Goal: Information Seeking & Learning: Learn about a topic

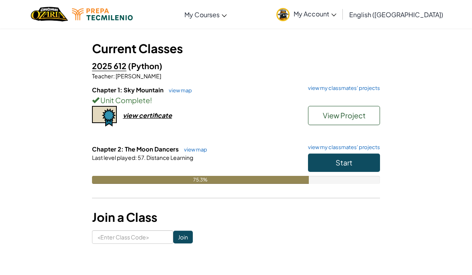
scroll to position [36, 0]
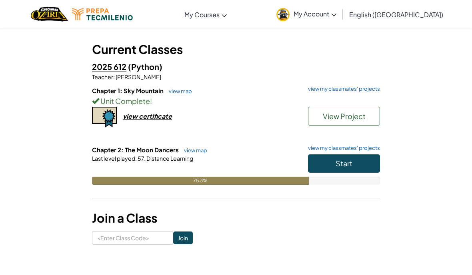
click at [344, 169] on button "Start" at bounding box center [344, 163] width 72 height 18
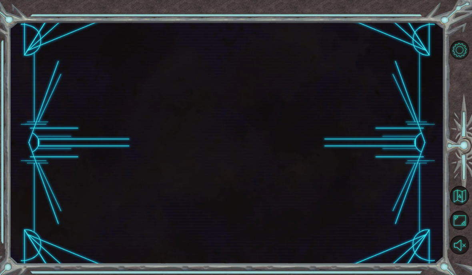
scroll to position [34, 0]
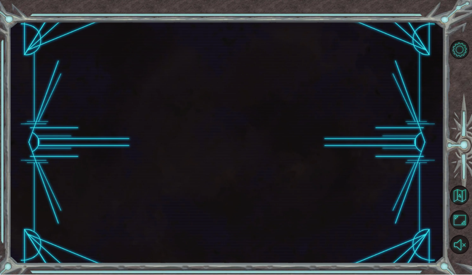
click at [344, 174] on div at bounding box center [227, 143] width 434 height 242
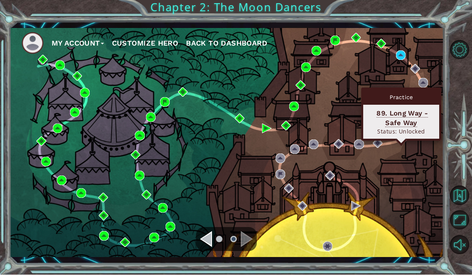
click at [408, 90] on div "Practice" at bounding box center [401, 97] width 76 height 15
click at [400, 52] on img at bounding box center [401, 56] width 10 height 10
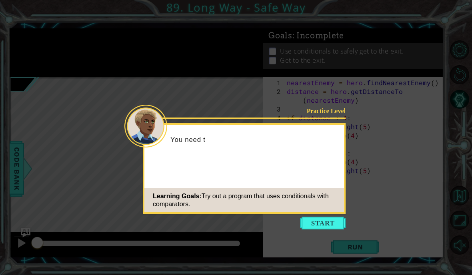
scroll to position [34, 0]
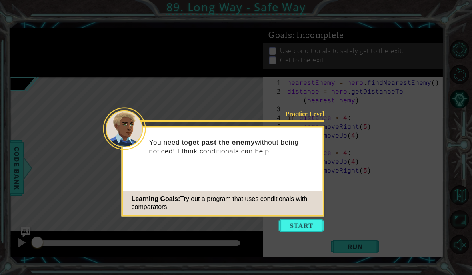
click at [315, 220] on button "Start" at bounding box center [302, 226] width 46 height 13
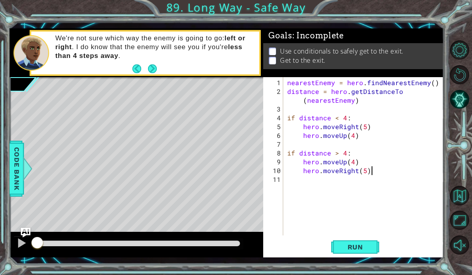
scroll to position [10, 18]
click at [416, 95] on div "nearestEnemy = hero . findNearestEnemy ( ) distance = hero . getDistanceTo ( ne…" at bounding box center [366, 166] width 160 height 176
click at [408, 95] on div "nearestEnemy = hero . findNearestEnemy ( ) distance = hero . getDistanceTo ( ne…" at bounding box center [366, 166] width 160 height 176
click at [408, 100] on div "nearestEnemy = hero . findNearestEnemy ( ) distance = hero . getDistanceTo ( ne…" at bounding box center [366, 166] width 160 height 176
click at [300, 101] on div "nearestEnemy = hero . findNearestEnemy ( ) distance = hero . getDistanceTo ( ne…" at bounding box center [366, 166] width 160 height 176
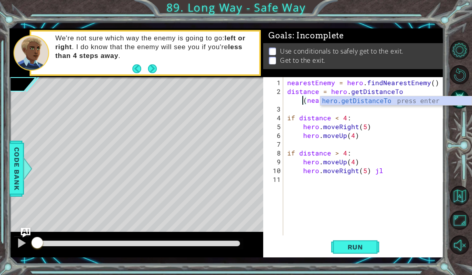
scroll to position [10, 14]
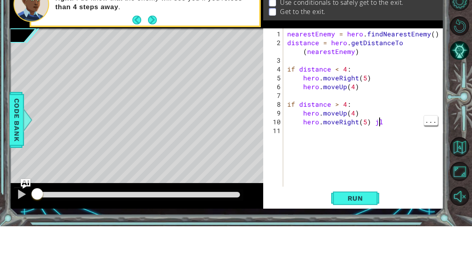
click at [387, 122] on div "nearestEnemy = hero . findNearestEnemy ( ) distance = hero . getDistanceTo ( ne…" at bounding box center [366, 166] width 160 height 176
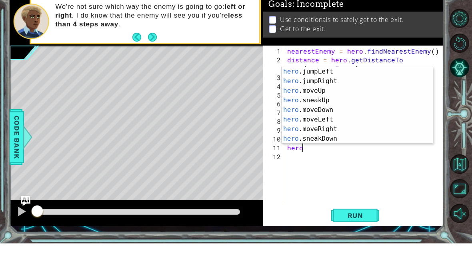
scroll to position [29, 0]
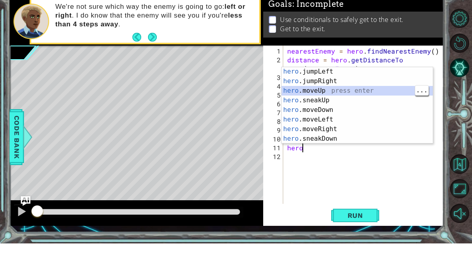
click at [371, 98] on div "hero .jumpLeft press enter hero .jumpRight press enter hero .moveUp press enter…" at bounding box center [357, 146] width 151 height 96
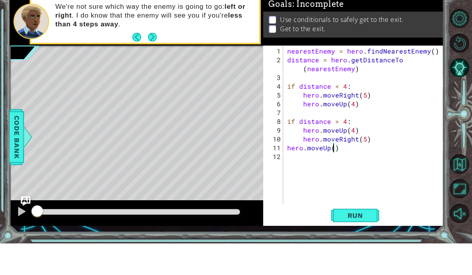
scroll to position [10, 14]
click at [353, 243] on span "Run" at bounding box center [356, 247] width 32 height 8
type textarea "abcde fg"
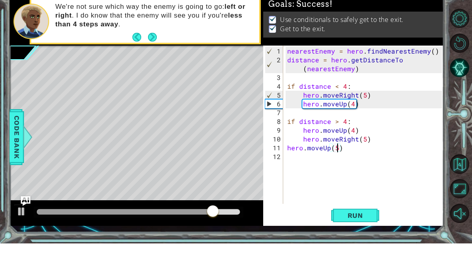
click at [367, 168] on div "nearestEnemy = hero . findNearestEnemy ( ) distance = hero . getDistanceTo ( ne…" at bounding box center [366, 166] width 160 height 176
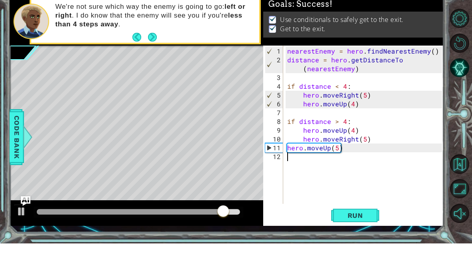
click at [372, 238] on button "Run" at bounding box center [355, 247] width 48 height 18
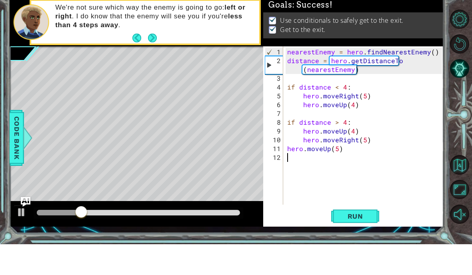
click at [219, 241] on div at bounding box center [139, 244] width 204 height 6
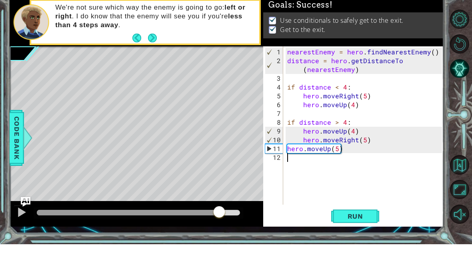
click at [359, 238] on button "Run" at bounding box center [355, 247] width 48 height 18
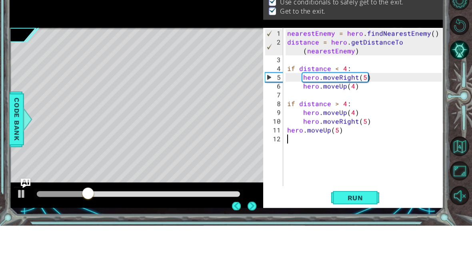
scroll to position [34, 0]
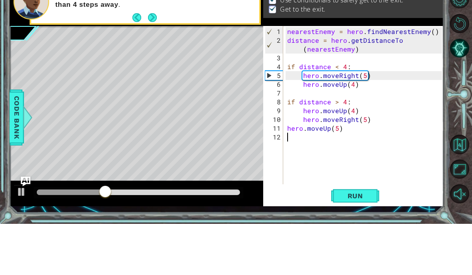
click at [99, 232] on div at bounding box center [137, 245] width 254 height 26
click at [239, 238] on div at bounding box center [139, 243] width 210 height 11
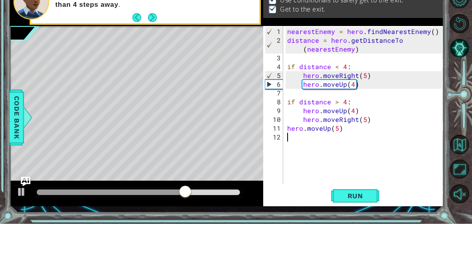
click at [256, 167] on div "Level Map" at bounding box center [195, 195] width 370 height 236
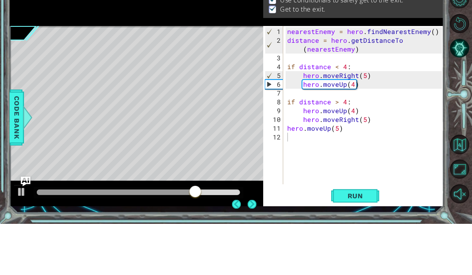
scroll to position [34, 0]
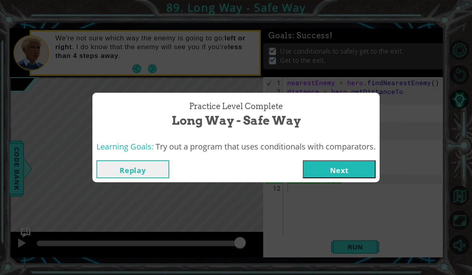
click at [341, 163] on button "Next" at bounding box center [339, 169] width 73 height 18
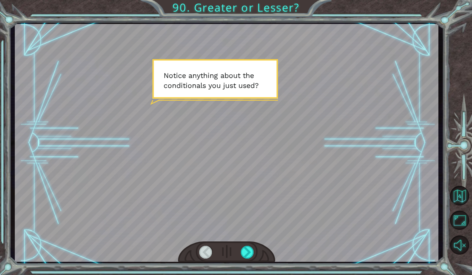
click at [244, 275] on html "Temporary Text N o t i c e a n y t h i n g a b o u t t h e c o n d i t i o n a …" at bounding box center [236, 137] width 472 height 275
click at [247, 274] on div "Temporary Text N o t i c e a n y t h i n g a b o u t t h e c o n d i t i o n a …" at bounding box center [236, 137] width 472 height 275
click at [252, 275] on html "Temporary Text N o t i c e a n y t h i n g a b o u t t h e c o n d i t i o n a …" at bounding box center [236, 137] width 472 height 275
click at [246, 275] on html "Temporary Text N o t i c e a n y t h i n g a b o u t t h e c o n d i t i o n a …" at bounding box center [236, 137] width 472 height 275
click at [245, 275] on html "Temporary Text N o t i c e a n y t h i n g a b o u t t h e c o n d i t i o n a …" at bounding box center [236, 137] width 472 height 275
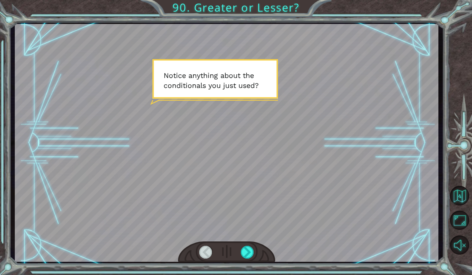
click at [247, 275] on html "Temporary Text N o t i c e a n y t h i n g a b o u t t h e c o n d i t i o n a …" at bounding box center [236, 137] width 472 height 275
click at [250, 275] on html "Temporary Text N o t i c e a n y t h i n g a b o u t t h e c o n d i t i o n a …" at bounding box center [236, 137] width 472 height 275
click at [252, 275] on html "Temporary Text N o t i c e a n y t h i n g a b o u t t h e c o n d i t i o n a …" at bounding box center [236, 137] width 472 height 275
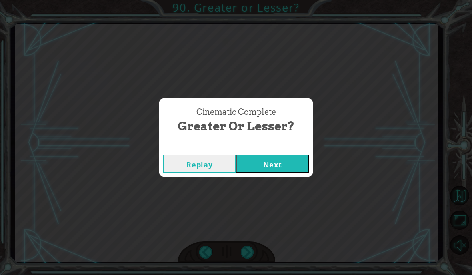
click at [295, 189] on div "Cinematic Complete Greater or Lesser? Replay Next" at bounding box center [236, 137] width 472 height 275
click at [301, 183] on div "Cinematic Complete Greater or Lesser? Replay Next" at bounding box center [236, 137] width 472 height 275
click at [294, 182] on div "Cinematic Complete Greater or Lesser? Replay Next" at bounding box center [236, 137] width 472 height 275
click at [287, 195] on div "Cinematic Complete Greater or Lesser? Replay Next" at bounding box center [236, 137] width 472 height 275
click at [287, 192] on div "Cinematic Complete Greater or Lesser? Replay Next" at bounding box center [236, 137] width 472 height 275
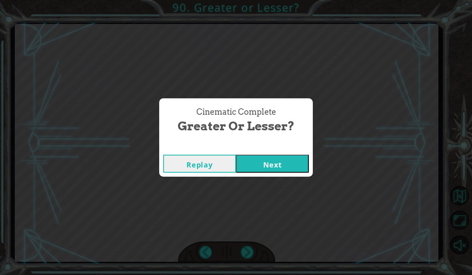
click at [276, 196] on div "Cinematic Complete Greater or Lesser? Replay Next" at bounding box center [236, 137] width 472 height 275
click at [272, 206] on div "Cinematic Complete Greater or Lesser? Replay Next" at bounding box center [236, 137] width 472 height 275
click at [278, 197] on div "Cinematic Complete Greater or Lesser? Replay Next" at bounding box center [236, 137] width 472 height 275
click at [278, 198] on div "Cinematic Complete Greater or Lesser? Replay Next" at bounding box center [236, 137] width 472 height 275
click at [288, 203] on div "Cinematic Complete Greater or Lesser? Replay Next" at bounding box center [236, 137] width 472 height 275
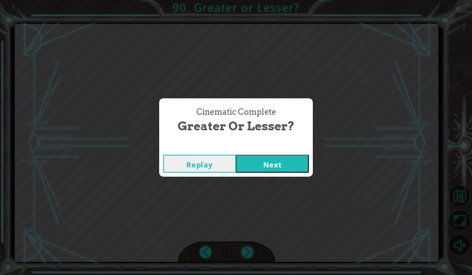
click at [315, 161] on div "Cinematic Complete Greater or Lesser? Replay Next" at bounding box center [236, 137] width 472 height 275
click at [292, 160] on button "Next" at bounding box center [272, 164] width 73 height 18
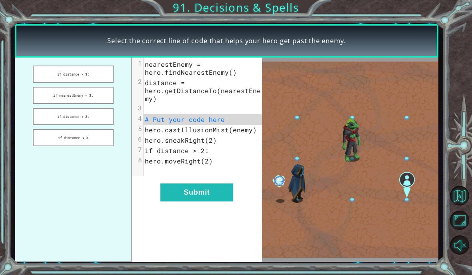
click at [296, 159] on button "Next" at bounding box center [272, 164] width 73 height 18
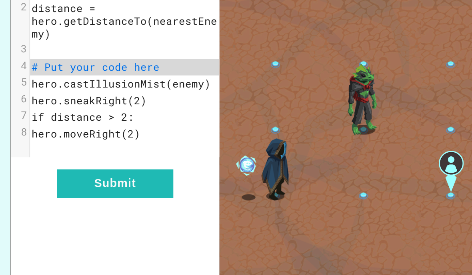
click at [262, 96] on img at bounding box center [350, 160] width 176 height 196
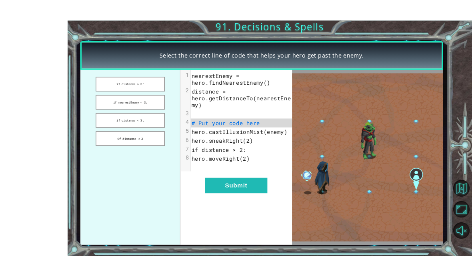
scroll to position [22, 0]
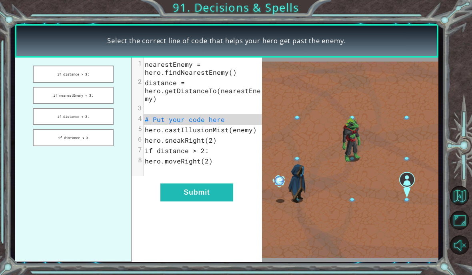
click at [98, 114] on button "if distance < 3:" at bounding box center [73, 116] width 81 height 17
click at [195, 191] on button "Submit" at bounding box center [196, 193] width 73 height 18
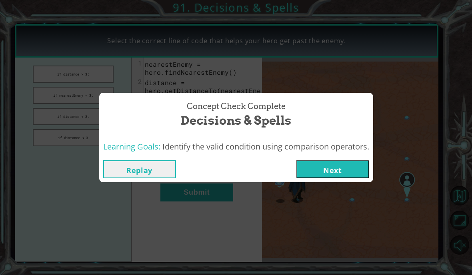
click at [322, 164] on button "Next" at bounding box center [332, 169] width 73 height 18
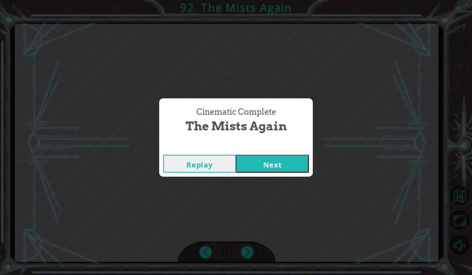
click at [292, 157] on button "Next" at bounding box center [272, 164] width 73 height 18
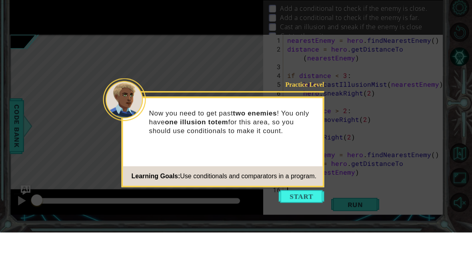
scroll to position [21, 0]
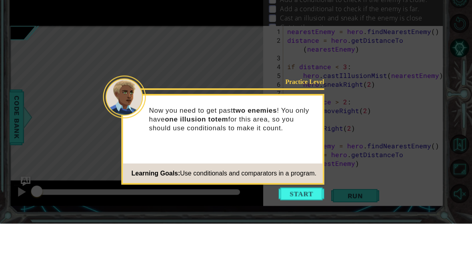
click at [303, 239] on button "Start" at bounding box center [302, 245] width 46 height 13
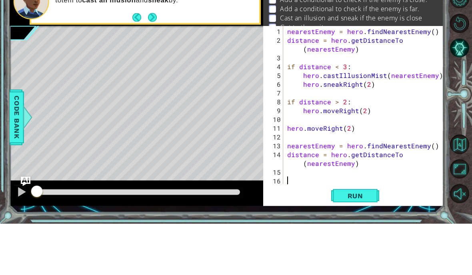
click at [371, 238] on button "Run" at bounding box center [355, 247] width 48 height 18
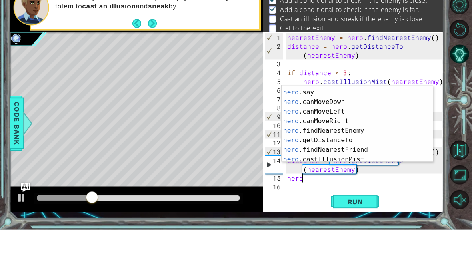
scroll to position [134, 0]
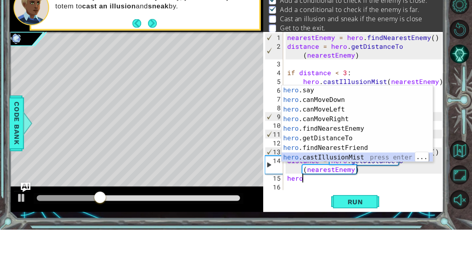
click at [357, 156] on div "hero .say press enter hero .canMoveDown press enter hero .canMoveLeft press ent…" at bounding box center [357, 179] width 151 height 96
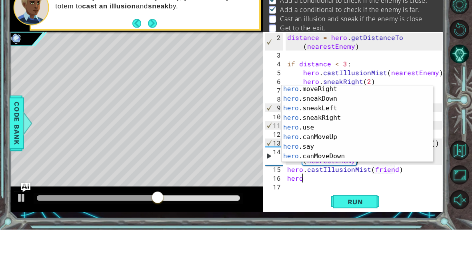
scroll to position [90, 0]
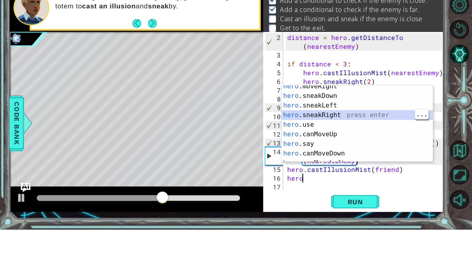
click at [349, 127] on div "hero .moveRight press enter hero .sneakDown press enter hero .sneakLeft press e…" at bounding box center [357, 175] width 151 height 96
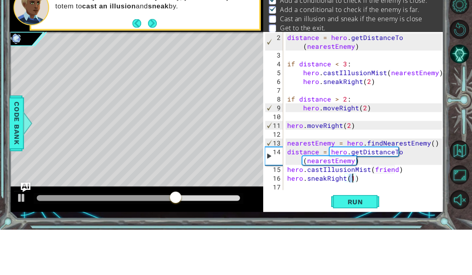
scroll to position [10, 14]
click at [397, 164] on div "distance = hero . getDistanceTo ( nearestEnemy ) if distance < 3 : hero . castI…" at bounding box center [366, 170] width 160 height 185
click at [392, 170] on div "distance = hero . getDistanceTo ( nearestEnemy ) if distance < 3 : hero . castI…" at bounding box center [366, 170] width 160 height 185
click at [348, 243] on span "Run" at bounding box center [356, 247] width 32 height 8
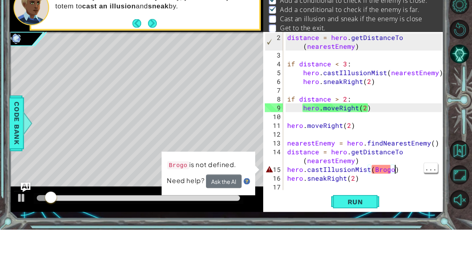
click at [387, 173] on div "distance = hero . getDistanceTo ( nearestEnemy ) if distance < 3 : hero . castI…" at bounding box center [366, 170] width 160 height 185
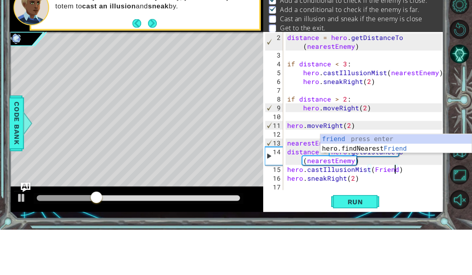
scroll to position [10, 14]
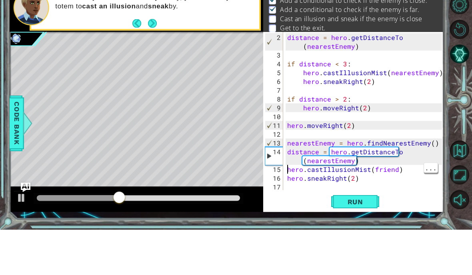
click at [286, 170] on div "distance = hero . getDistanceTo ( nearestEnemy ) if distance < 3 : hero . castI…" at bounding box center [366, 170] width 160 height 185
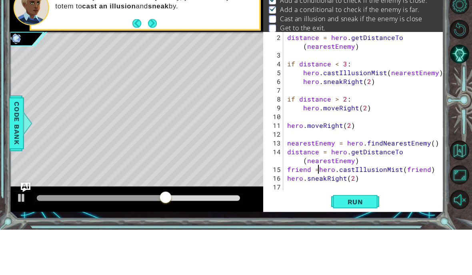
type textarea "abcde fg"
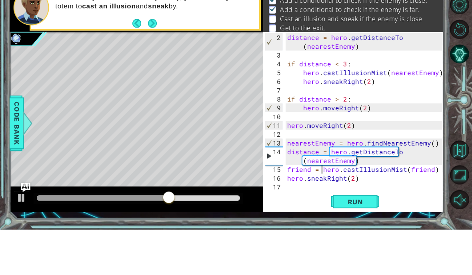
click at [356, 243] on span "Run" at bounding box center [356, 247] width 32 height 8
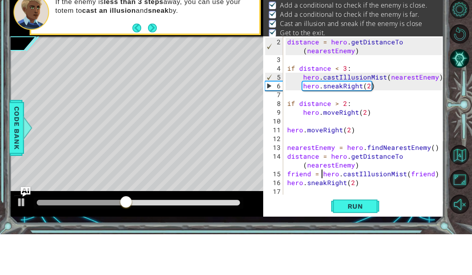
click at [179, 241] on div at bounding box center [139, 244] width 204 height 6
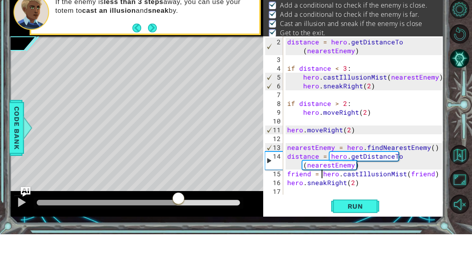
click at [183, 233] on div at bounding box center [178, 240] width 14 height 14
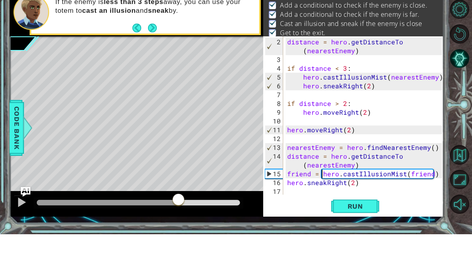
click at [193, 241] on div at bounding box center [139, 244] width 204 height 6
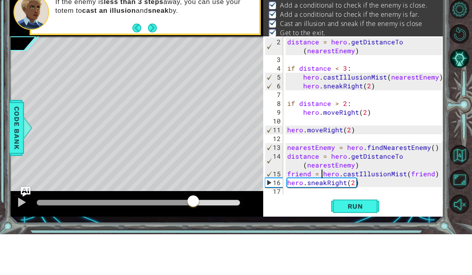
click at [225, 241] on div at bounding box center [139, 244] width 204 height 6
click at [239, 241] on div at bounding box center [139, 244] width 204 height 6
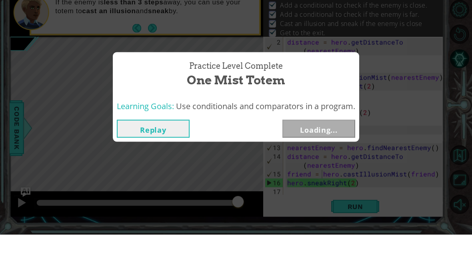
click at [233, 202] on div "Practice Level Complete One Mist Totem Learning Goals: Use conditionals and com…" at bounding box center [236, 137] width 472 height 275
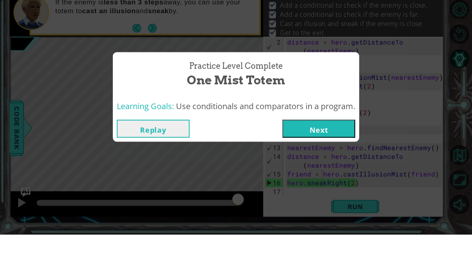
scroll to position [34, 0]
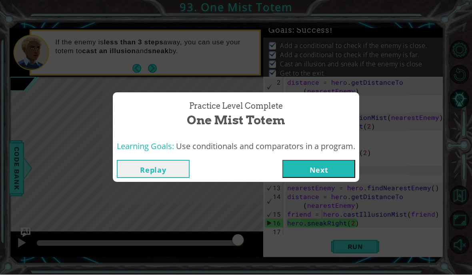
click at [316, 128] on div "Practice Level Complete One Mist Totem" at bounding box center [236, 115] width 238 height 36
click at [310, 167] on button "Next" at bounding box center [318, 169] width 73 height 18
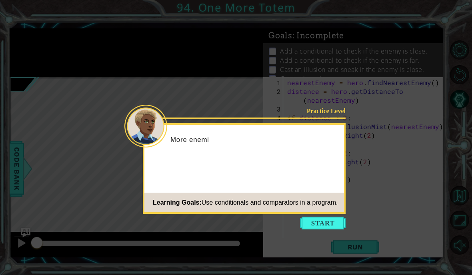
scroll to position [34, 0]
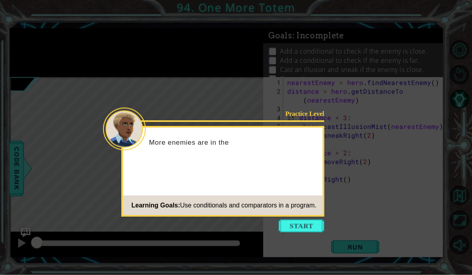
click at [310, 220] on button "Start" at bounding box center [302, 226] width 46 height 13
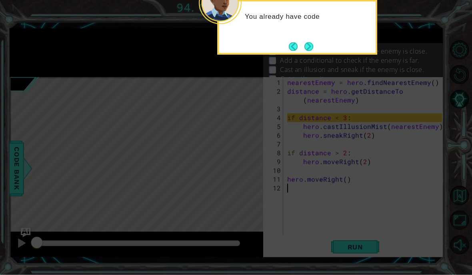
click at [308, 42] on button "Next" at bounding box center [309, 47] width 10 height 10
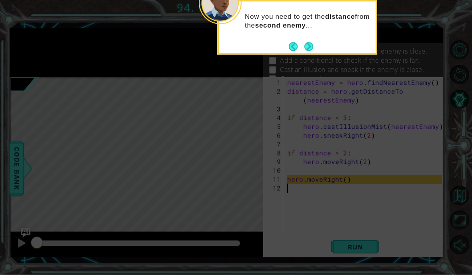
click at [309, 42] on button "Next" at bounding box center [308, 46] width 9 height 9
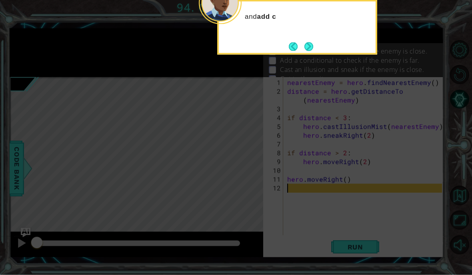
click at [312, 40] on button "Next" at bounding box center [308, 46] width 13 height 13
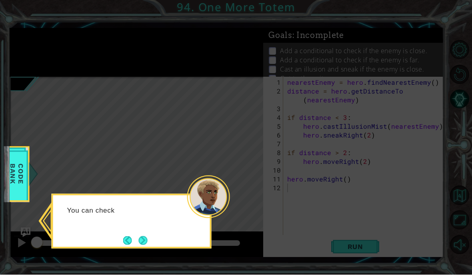
click at [141, 234] on button "Next" at bounding box center [142, 240] width 13 height 13
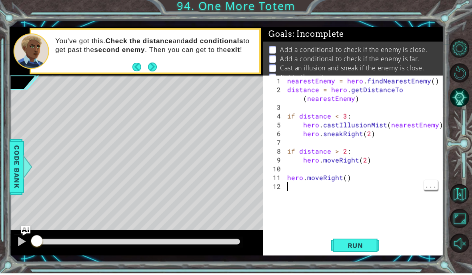
click at [375, 201] on div "nearestEnemy = hero . findNearestEnemy ( ) distance = hero . getDistanceTo ( ne…" at bounding box center [366, 166] width 160 height 176
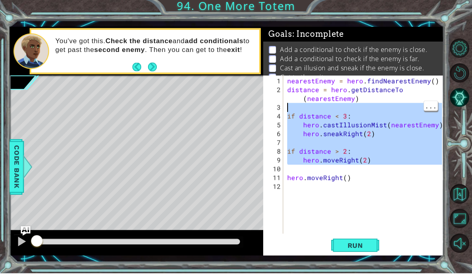
click at [347, 131] on div "nearestEnemy = hero . findNearestEnemy ( ) distance = hero . getDistanceTo ( ne…" at bounding box center [366, 166] width 160 height 176
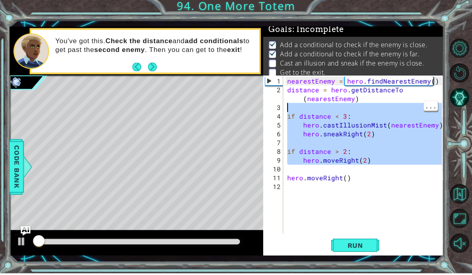
scroll to position [5, 0]
click at [355, 196] on div "nearestEnemy = hero . findNearestEnemy ( ) distance = hero . getDistanceTo ( ne…" at bounding box center [366, 166] width 160 height 176
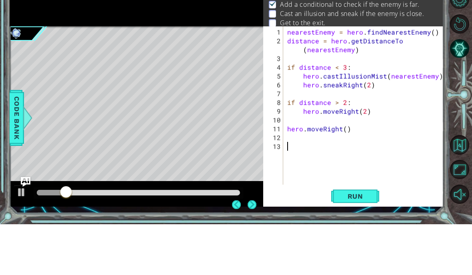
scroll to position [34, 0]
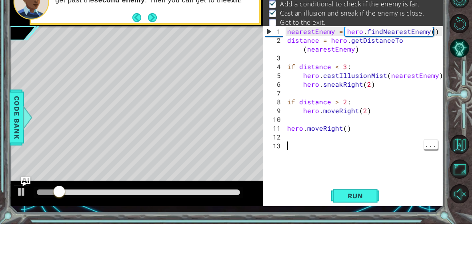
click at [282, 114] on div "4" at bounding box center [274, 118] width 18 height 9
click at [298, 146] on div "nearestEnemy = hero . findNearestEnemy ( ) distance = hero . getDistanceTo ( ne…" at bounding box center [366, 166] width 160 height 176
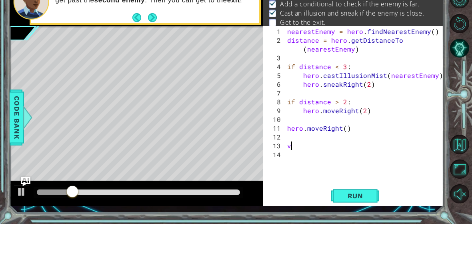
scroll to position [10, 14]
click at [282, 114] on div "4" at bounding box center [274, 118] width 18 height 9
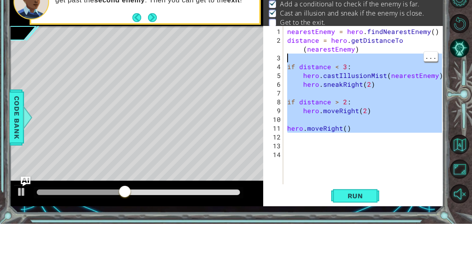
click at [331, 144] on div "nearestEnemy = hero . findNearestEnemy ( ) distance = hero . getDistanceTo ( ne…" at bounding box center [366, 166] width 160 height 176
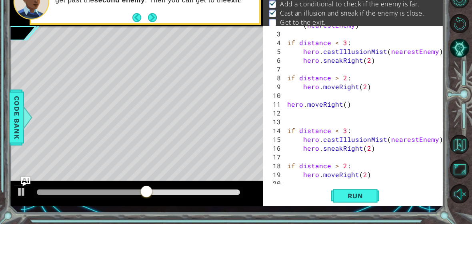
scroll to position [21, 0]
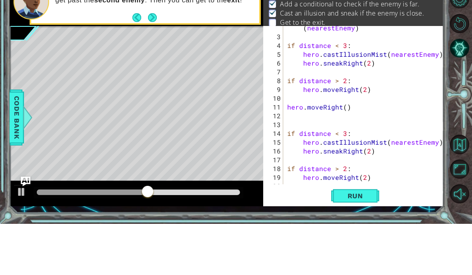
click at [356, 238] on button "Run" at bounding box center [355, 247] width 48 height 18
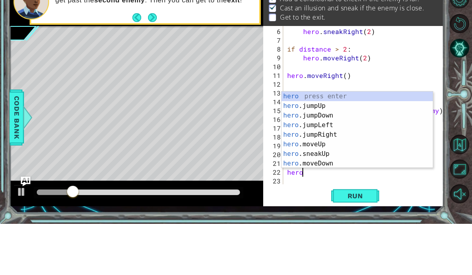
scroll to position [10, 26]
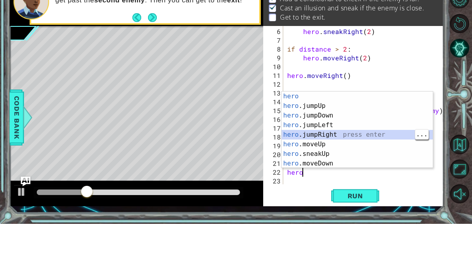
click at [389, 143] on div "hero press enter hero .jumpUp press enter hero .jumpDown press enter hero .jump…" at bounding box center [357, 191] width 151 height 96
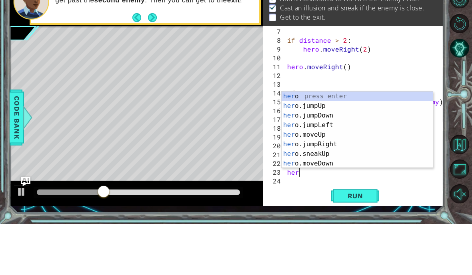
scroll to position [10, 22]
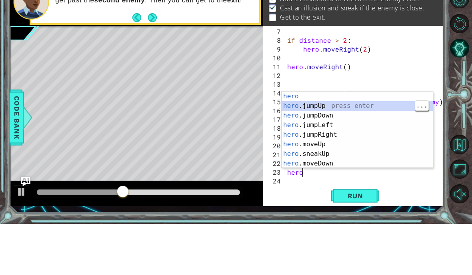
click at [358, 143] on div "hero press enter hero .jumpUp press enter hero .jumpDown press enter hero .jump…" at bounding box center [357, 191] width 151 height 96
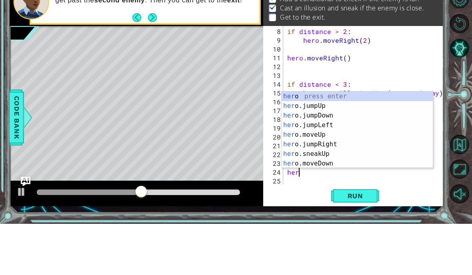
scroll to position [10, 26]
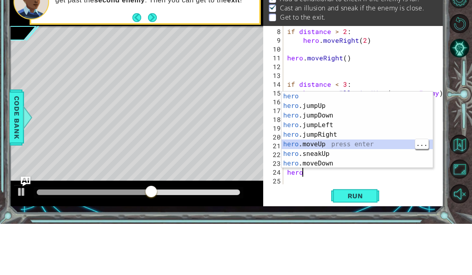
click at [356, 145] on div "hero press enter hero .jumpUp press enter hero .jumpDown press enter hero .jump…" at bounding box center [357, 191] width 151 height 96
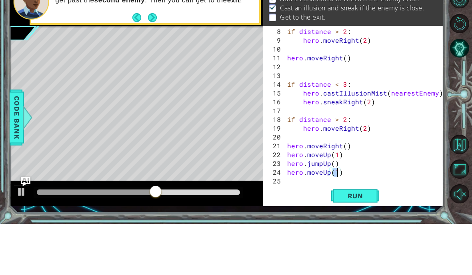
scroll to position [10, 14]
click at [353, 243] on span "Run" at bounding box center [356, 247] width 32 height 8
type textarea "abcde fg"
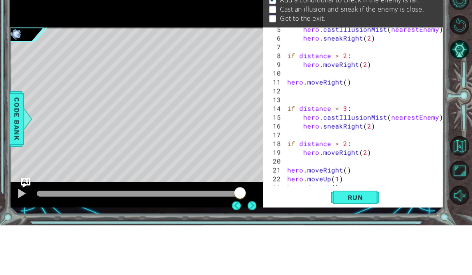
scroll to position [47, 0]
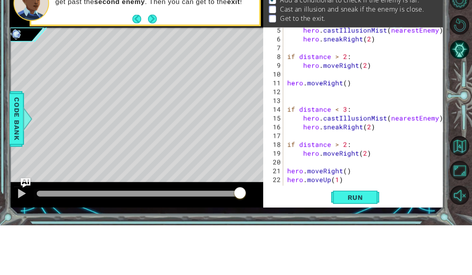
click at [355, 243] on span "Run" at bounding box center [356, 247] width 32 height 8
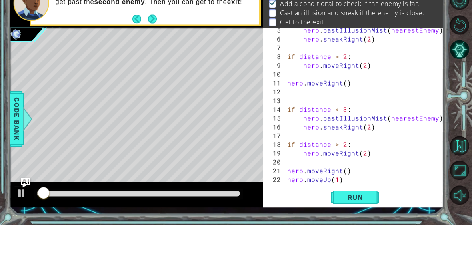
scroll to position [5, 0]
click at [362, 243] on span "Run" at bounding box center [356, 247] width 32 height 8
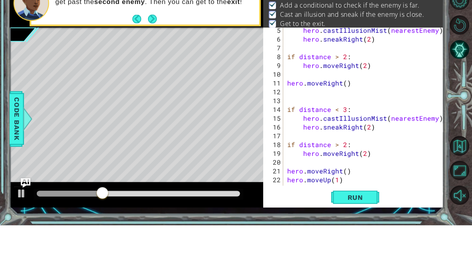
click at [161, 241] on div at bounding box center [139, 244] width 204 height 6
click at [240, 238] on div at bounding box center [139, 243] width 210 height 11
click at [239, 241] on div at bounding box center [139, 244] width 204 height 6
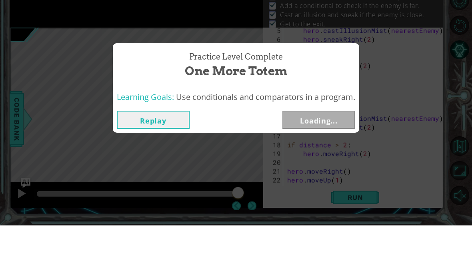
click at [239, 196] on div "Practice Level Complete One More Totem Learning Goals: Use conditionals and com…" at bounding box center [236, 137] width 472 height 275
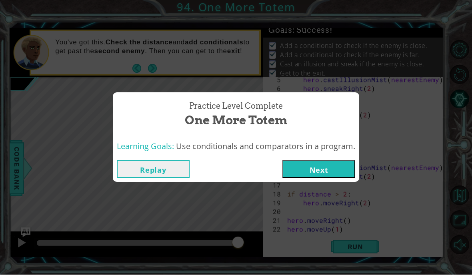
click at [315, 169] on button "Next" at bounding box center [318, 169] width 73 height 18
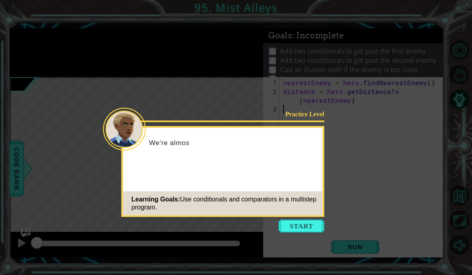
scroll to position [34, 0]
click at [307, 220] on button "Start" at bounding box center [302, 226] width 46 height 13
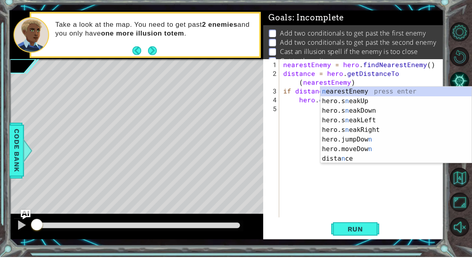
scroll to position [0, 0]
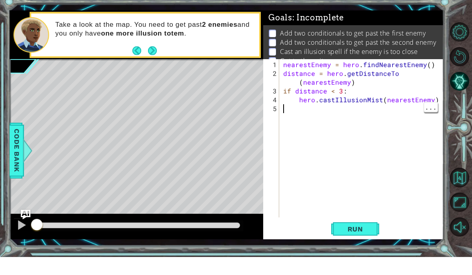
click at [381, 115] on div "nearestEnemy = hero . findNearestEnemy ( ) distance = hero . getDistanceTo ( ne…" at bounding box center [364, 166] width 164 height 176
click at [438, 101] on div "nearestEnemy = hero . findNearestEnemy ( ) distance = hero . getDistanceTo ( ne…" at bounding box center [364, 166] width 164 height 176
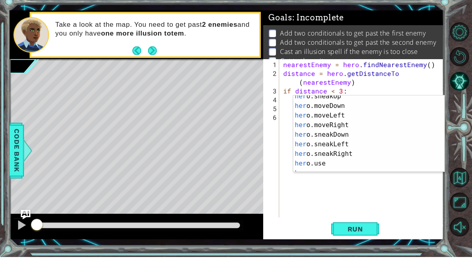
scroll to position [52, 0]
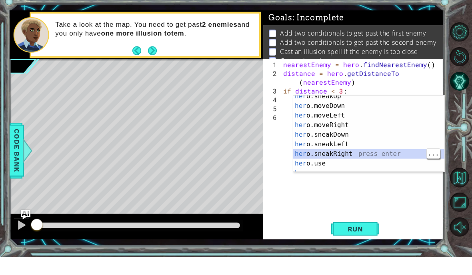
click at [396, 152] on div "her o.sneakUp press enter her o.moveDown press enter her o.moveLeft press enter…" at bounding box center [368, 158] width 151 height 96
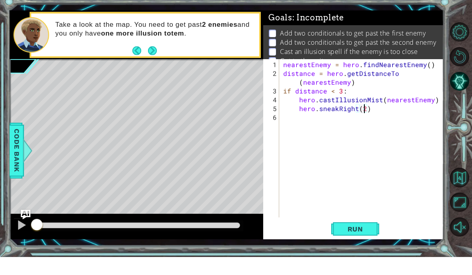
scroll to position [10, 14]
click at [402, 113] on div "nearestEnemy = hero . findNearestEnemy ( ) distance = hero . getDistanceTo ( ne…" at bounding box center [364, 166] width 164 height 176
click at [384, 108] on div "nearestEnemy = hero . findNearestEnemy ( ) distance = hero . getDistanceTo ( ne…" at bounding box center [364, 166] width 164 height 176
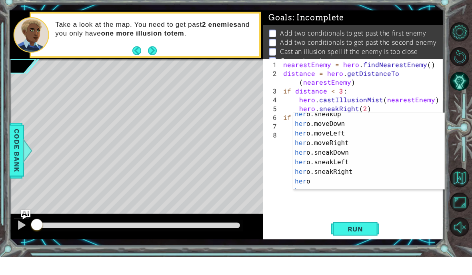
scroll to position [56, 0]
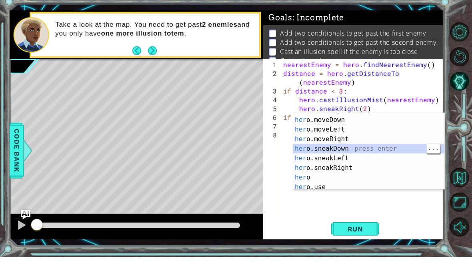
click at [387, 137] on div "her o.sneakUp press enter her o.moveDown press enter her o.moveLeft press enter…" at bounding box center [368, 172] width 151 height 96
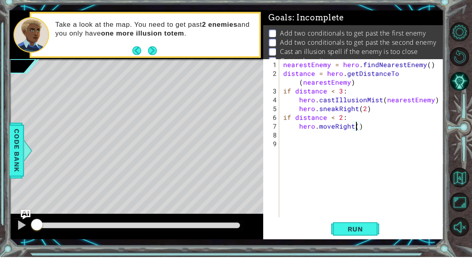
scroll to position [10, 14]
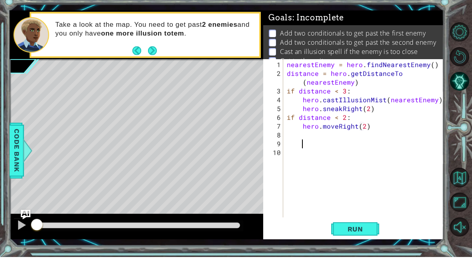
click at [282, 149] on div "8" at bounding box center [274, 153] width 18 height 9
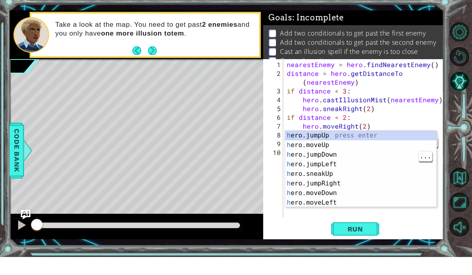
scroll to position [0, 0]
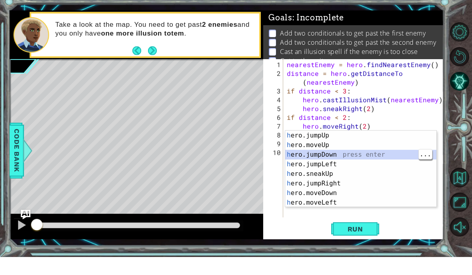
click at [389, 149] on div "h ero.jumpUp press enter h ero.moveUp press enter h ero.jumpDown press enter h …" at bounding box center [360, 197] width 151 height 96
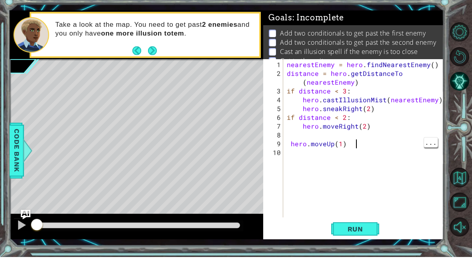
click at [342, 160] on div "nearestEnemy = hero . findNearestEnemy ( ) distance = hero . getDistanceTo ( ne…" at bounding box center [365, 166] width 161 height 176
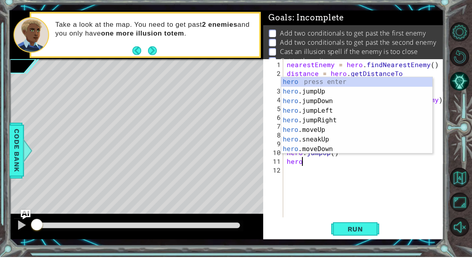
scroll to position [10, 26]
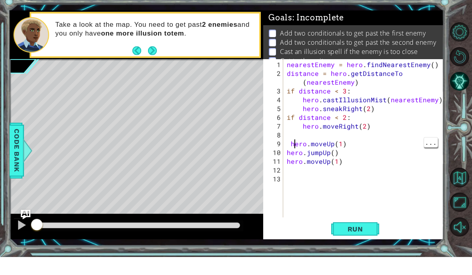
click at [293, 142] on div "nearestEnemy = hero . findNearestEnemy ( ) distance = hero . getDistanceTo ( ne…" at bounding box center [365, 166] width 161 height 176
click at [290, 144] on div "nearestEnemy = hero . findNearestEnemy ( ) distance = hero . getDistanceTo ( ne…" at bounding box center [365, 166] width 161 height 176
click at [337, 166] on div "nearestEnemy = hero . findNearestEnemy ( ) distance = hero . getDistanceTo ( ne…" at bounding box center [365, 166] width 161 height 176
click at [345, 154] on div "nearestEnemy = hero . findNearestEnemy ( ) distance = hero . getDistanceTo ( ne…" at bounding box center [365, 166] width 161 height 176
click at [341, 160] on div "nearestEnemy = hero . findNearestEnemy ( ) distance = hero . getDistanceTo ( ne…" at bounding box center [365, 166] width 161 height 176
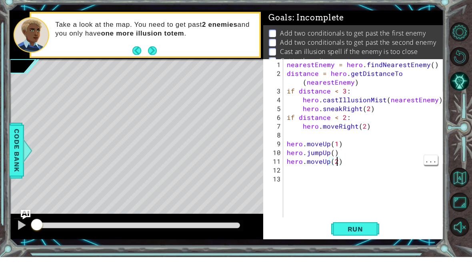
scroll to position [10, 14]
click at [366, 170] on div "nearestEnemy = hero . findNearestEnemy ( ) distance = hero . getDistanceTo ( ne…" at bounding box center [365, 166] width 161 height 176
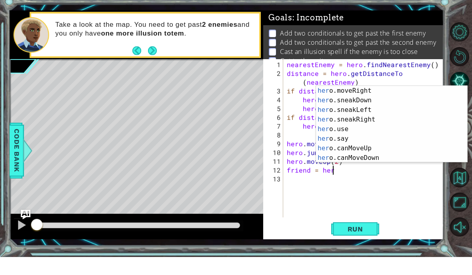
scroll to position [144, 0]
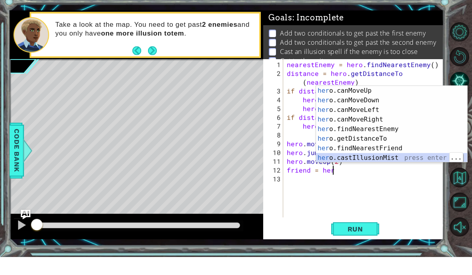
click at [403, 158] on div "her o.canMoveUp press enter her o.canMoveDown press enter her o.canMoveLeft pre…" at bounding box center [391, 152] width 151 height 96
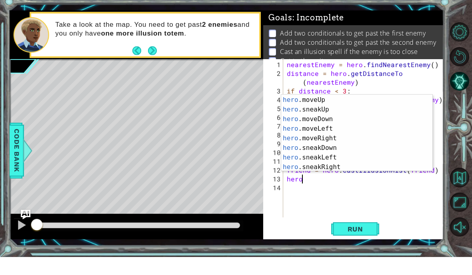
scroll to position [48, 0]
click at [354, 164] on div "hero .moveUp press enter hero .sneakUp press enter hero .moveDown press enter h…" at bounding box center [356, 161] width 151 height 96
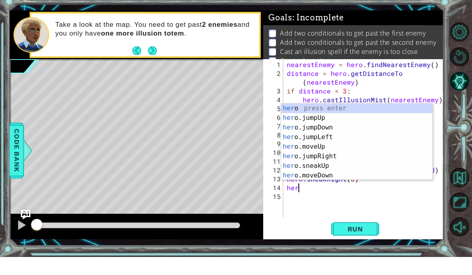
scroll to position [10, 22]
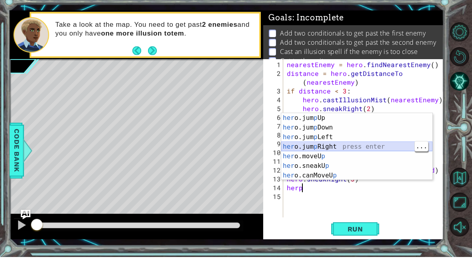
click at [383, 147] on div "her o.jum p Up press enter her o.jum p Down press enter her o.jum p Left press …" at bounding box center [356, 174] width 151 height 86
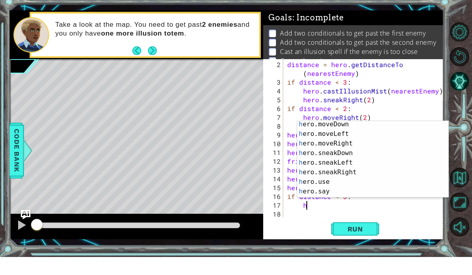
scroll to position [144, 0]
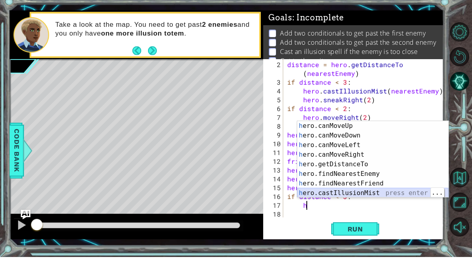
click at [376, 190] on div "h ero.canMoveUp press enter h ero.canMoveDown press enter h ero.canMoveLeft pre…" at bounding box center [372, 187] width 151 height 96
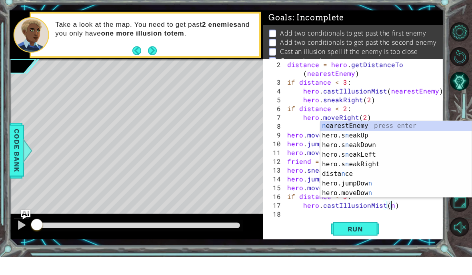
scroll to position [0, 0]
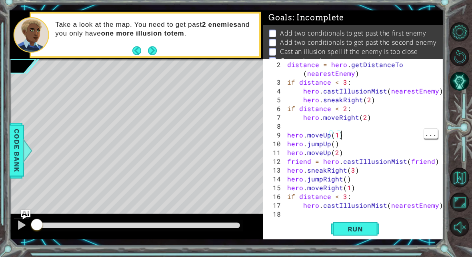
click at [343, 134] on div "distance = hero . getDistanceTo ( nearestEnemy ) if distance < 3 : hero . castI…" at bounding box center [366, 170] width 160 height 185
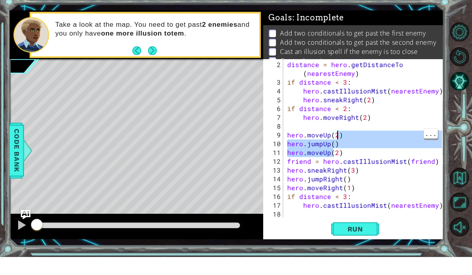
click at [340, 156] on div "distance = hero . getDistanceTo ( nearestEnemy ) if distance < 3 : hero . castI…" at bounding box center [366, 170] width 160 height 185
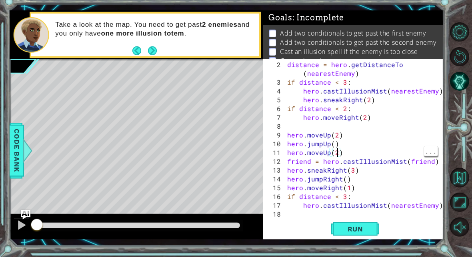
click at [338, 155] on div "distance = hero . getDistanceTo ( nearestEnemy ) if distance < 3 : hero . castI…" at bounding box center [366, 170] width 160 height 185
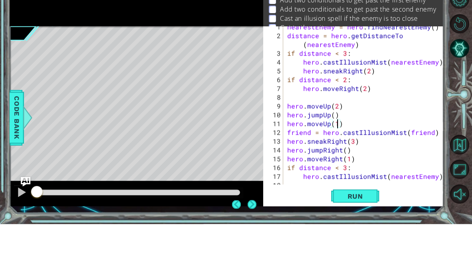
scroll to position [34, 0]
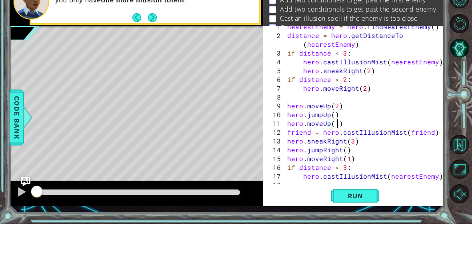
click at [370, 243] on span "Run" at bounding box center [356, 247] width 32 height 8
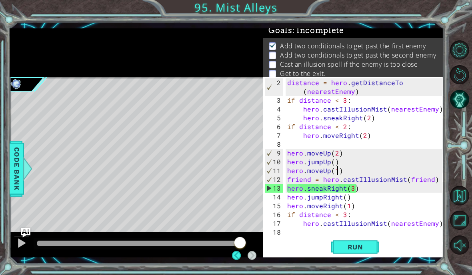
scroll to position [9, 0]
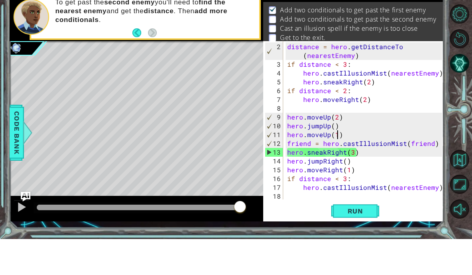
click at [371, 238] on button "Run" at bounding box center [355, 247] width 48 height 18
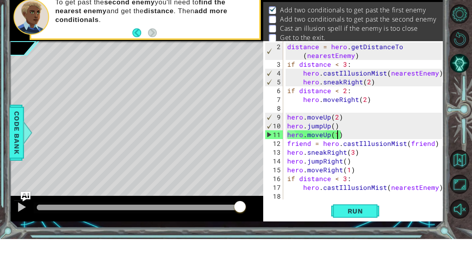
click at [364, 243] on span "Run" at bounding box center [356, 247] width 32 height 8
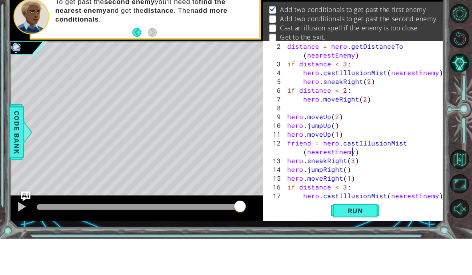
click at [351, 238] on button "Run" at bounding box center [355, 247] width 48 height 18
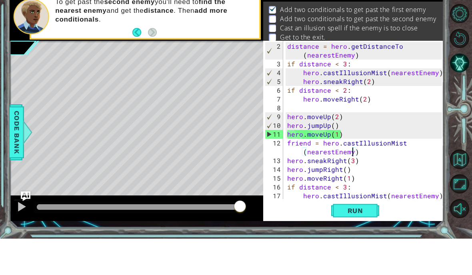
click at [18, 238] on div at bounding box center [21, 243] width 10 height 10
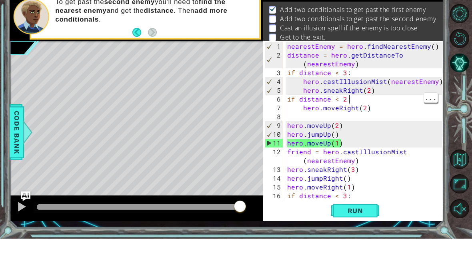
click at [422, 103] on div "nearestEnemy = hero . findNearestEnemy ( ) distance = hero . getDistanceTo ( ne…" at bounding box center [366, 166] width 160 height 176
click at [350, 243] on span "Run" at bounding box center [356, 247] width 32 height 8
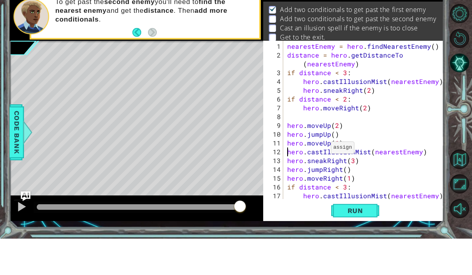
click at [368, 243] on span "Run" at bounding box center [356, 247] width 32 height 8
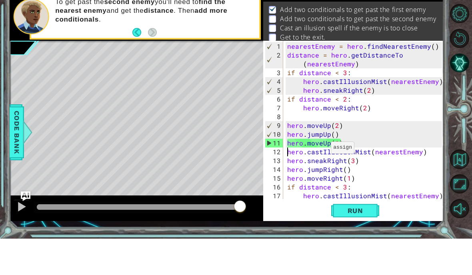
click at [365, 243] on span "Run" at bounding box center [356, 247] width 32 height 8
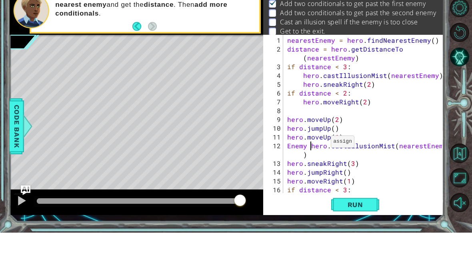
scroll to position [10, 14]
click at [352, 243] on span "Run" at bounding box center [356, 247] width 32 height 8
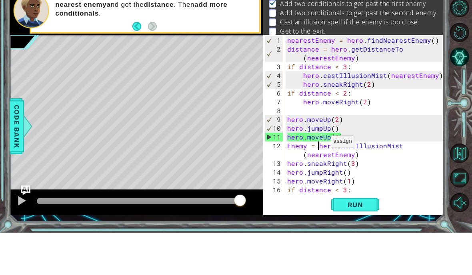
click at [170, 232] on div at bounding box center [137, 245] width 254 height 26
click at [173, 241] on div at bounding box center [139, 244] width 204 height 6
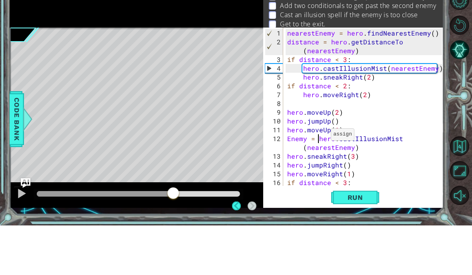
scroll to position [34, 0]
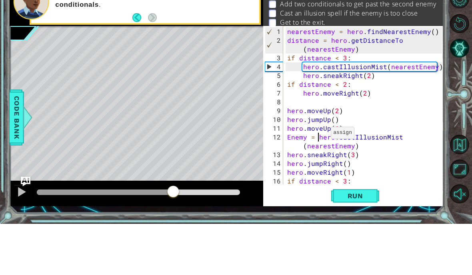
click at [41, 241] on div at bounding box center [105, 244] width 136 height 6
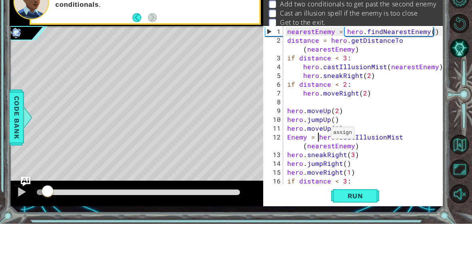
click at [14, 236] on button at bounding box center [22, 244] width 16 height 16
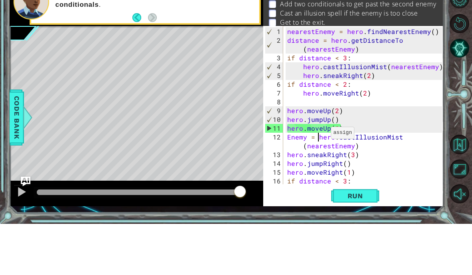
click at [20, 238] on div at bounding box center [21, 243] width 10 height 10
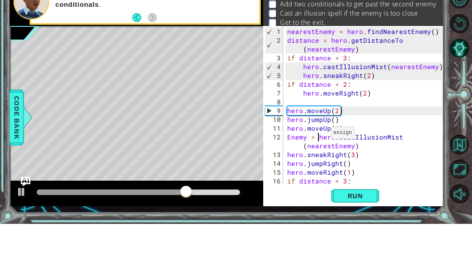
scroll to position [34, 0]
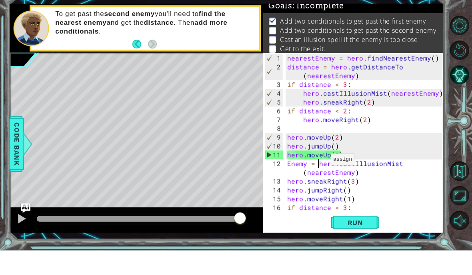
click at [23, 238] on div at bounding box center [21, 243] width 10 height 10
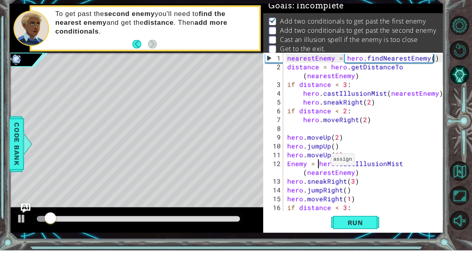
click at [23, 238] on div at bounding box center [21, 243] width 10 height 10
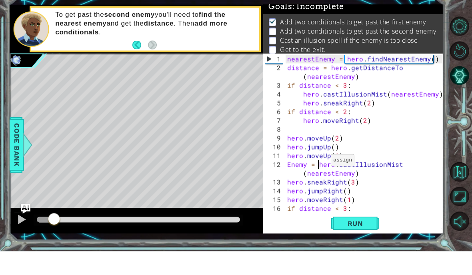
click at [42, 238] on div at bounding box center [139, 243] width 210 height 11
click at [41, 241] on div at bounding box center [45, 244] width 17 height 6
click at [47, 241] on div at bounding box center [139, 244] width 204 height 6
click at [23, 238] on div at bounding box center [21, 243] width 10 height 10
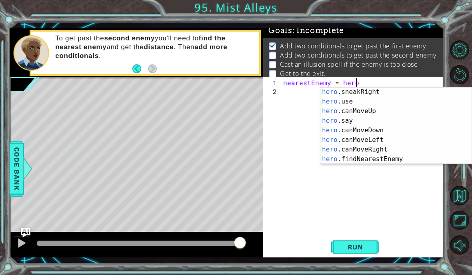
scroll to position [144, 0]
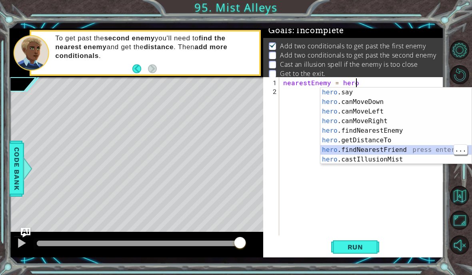
click at [427, 147] on div "hero .say press enter hero .canMoveDown press enter hero .canMoveLeft press ent…" at bounding box center [395, 136] width 151 height 96
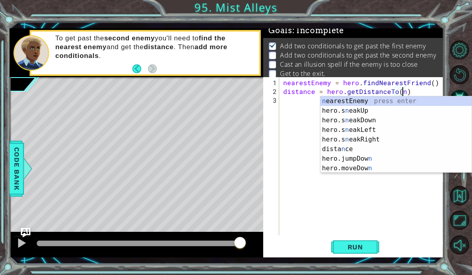
scroll to position [0, 0]
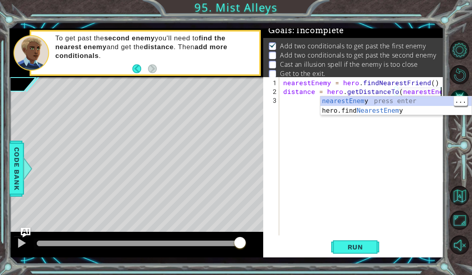
click at [446, 100] on div "nearestEnem y press enter hero.find NearestEnem y press enter" at bounding box center [395, 115] width 151 height 38
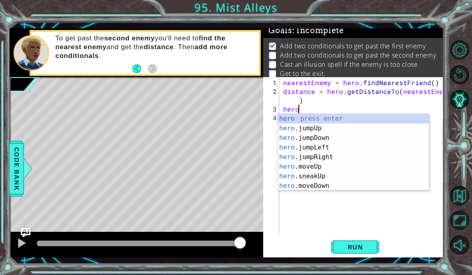
scroll to position [10, 22]
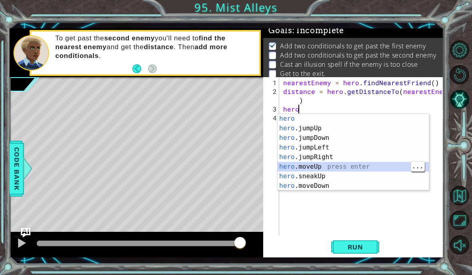
click at [360, 168] on div "hero press enter hero .jumpUp press enter hero .jumpDown press enter hero .jump…" at bounding box center [353, 162] width 151 height 96
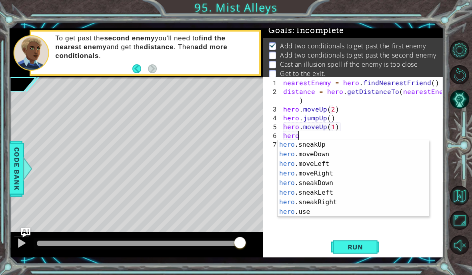
scroll to position [60, 0]
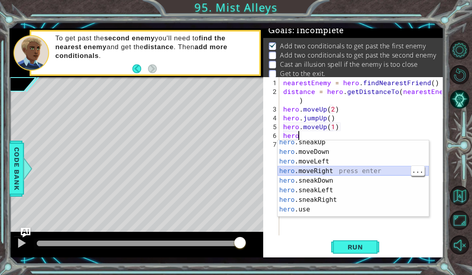
click at [347, 170] on div "hero .sneakUp press enter hero .moveDown press enter hero .moveLeft press enter…" at bounding box center [353, 186] width 151 height 96
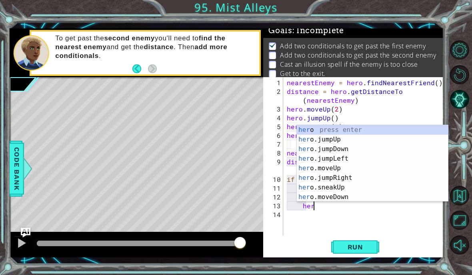
scroll to position [10, 26]
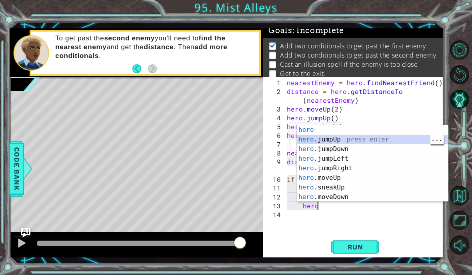
click at [382, 167] on div "hero press enter hero .jumpUp press enter hero .jumpDown press enter hero .jump…" at bounding box center [372, 173] width 151 height 96
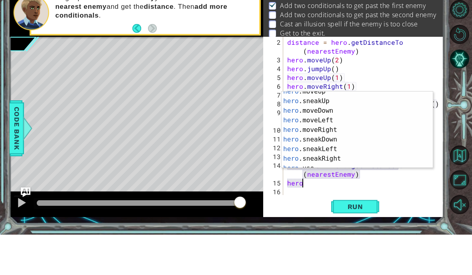
scroll to position [54, 0]
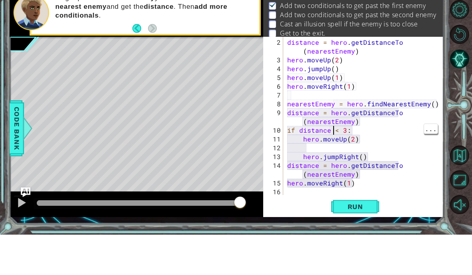
click at [382, 188] on div "distance = hero . getDistanceTo ( nearestEnemy ) hero . moveUp ( 2 ) hero . jum…" at bounding box center [366, 170] width 160 height 185
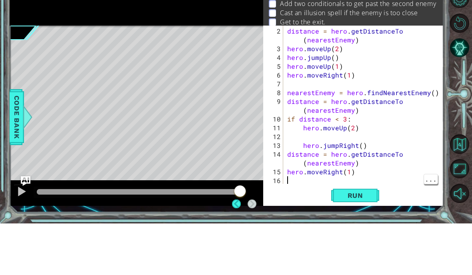
scroll to position [34, 0]
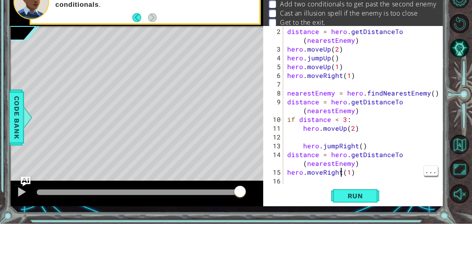
click at [343, 173] on div "distance = hero . getDistanceTo ( nearestEnemy ) hero . moveUp ( 2 ) hero . jum…" at bounding box center [366, 170] width 160 height 185
click at [350, 173] on div "distance = hero . getDistanceTo ( nearestEnemy ) hero . moveUp ( 2 ) hero . jum…" at bounding box center [366, 170] width 160 height 185
click at [362, 243] on span "Run" at bounding box center [356, 247] width 32 height 8
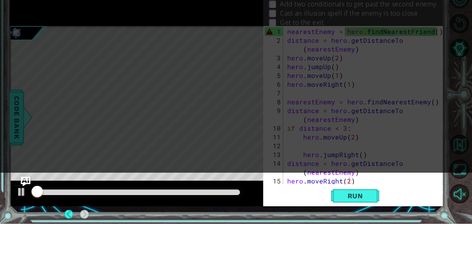
scroll to position [0, 0]
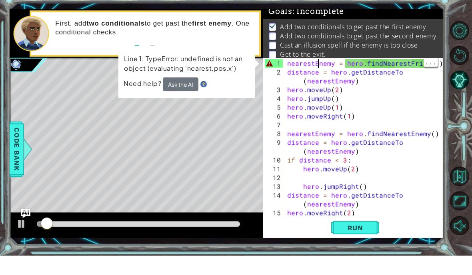
click at [286, 77] on div "nearestEnemy = hero . findNearestFriend ( ) distance = hero . getDistanceTo ( n…" at bounding box center [364, 156] width 156 height 158
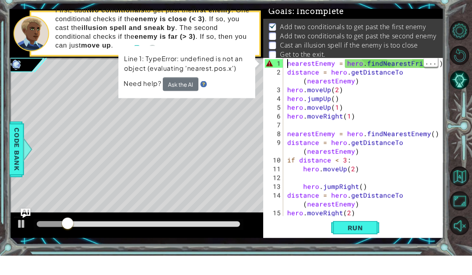
click at [287, 78] on div "nearestEnemy = hero . findNearestFriend ( ) distance = hero . getDistanceTo ( n…" at bounding box center [366, 166] width 160 height 176
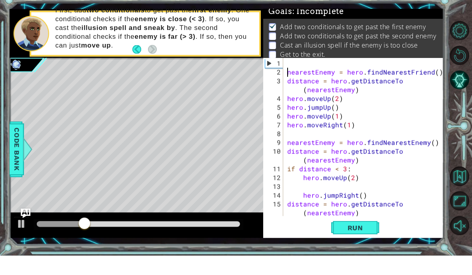
click at [405, 69] on li "Get to the exit." at bounding box center [354, 73] width 171 height 9
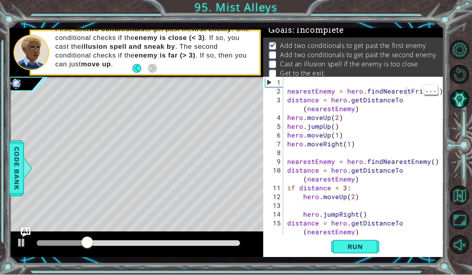
click at [412, 66] on p "Cast an illusion spell if the enemy is too close" at bounding box center [349, 64] width 138 height 9
click at [377, 84] on div "nearestEnemy = hero . findNearestFriend ( ) distance = hero . getDistanceTo ( n…" at bounding box center [366, 166] width 160 height 176
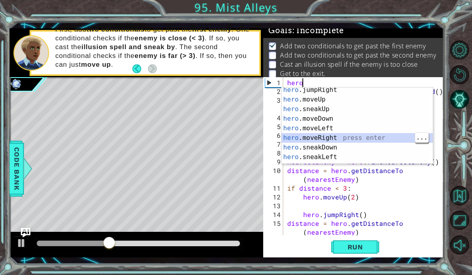
scroll to position [41, 0]
click at [390, 137] on div "hero .jumpRight press enter hero .moveUp press enter hero .sneakUp press enter …" at bounding box center [357, 133] width 151 height 96
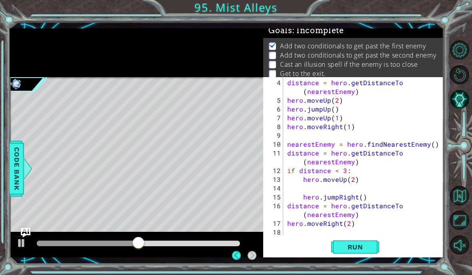
scroll to position [26, 0]
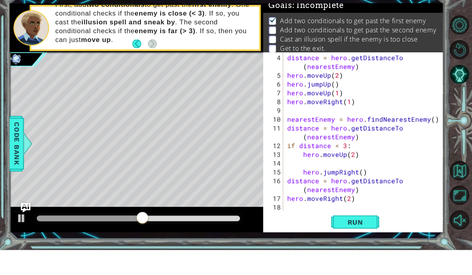
click at [364, 238] on button "Run" at bounding box center [355, 247] width 48 height 18
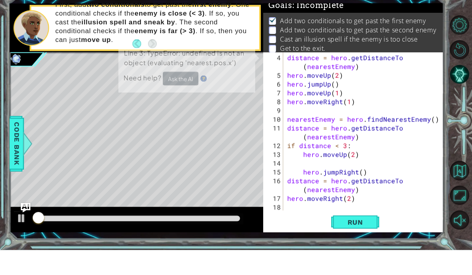
click at [364, 243] on span "Run" at bounding box center [356, 247] width 32 height 8
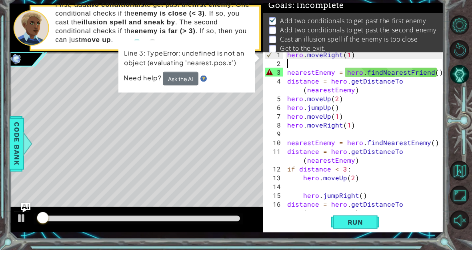
scroll to position [0, 0]
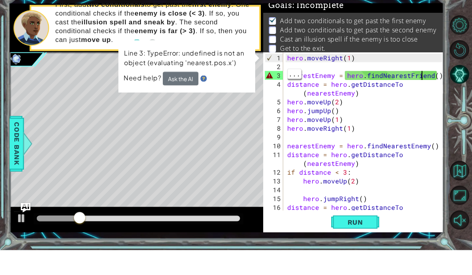
click at [428, 78] on div "hero . moveRight ( 1 ) nearestEnemy = hero . findNearestFriend ( ) distance = h…" at bounding box center [366, 170] width 160 height 185
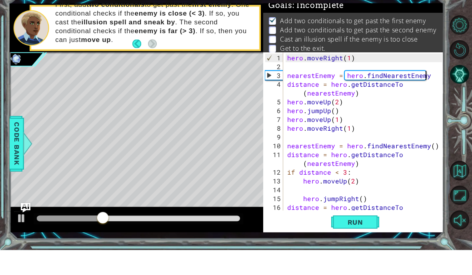
click at [364, 243] on span "Run" at bounding box center [356, 247] width 32 height 8
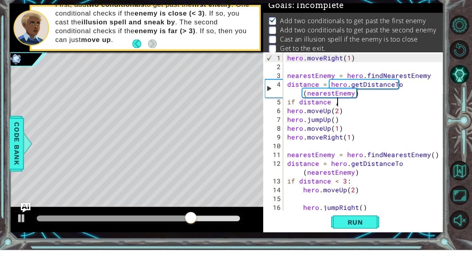
scroll to position [10, 14]
click at [371, 238] on button "Run" at bounding box center [355, 247] width 48 height 18
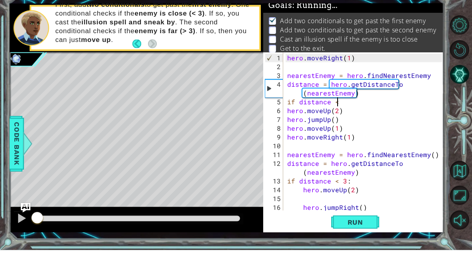
click at [371, 238] on button "Run" at bounding box center [355, 247] width 48 height 18
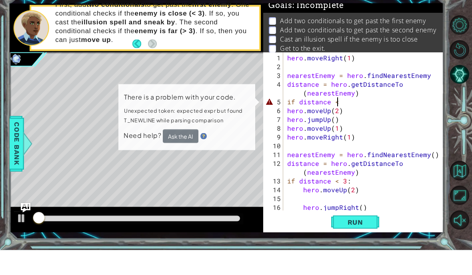
click at [368, 243] on span "Run" at bounding box center [356, 247] width 32 height 8
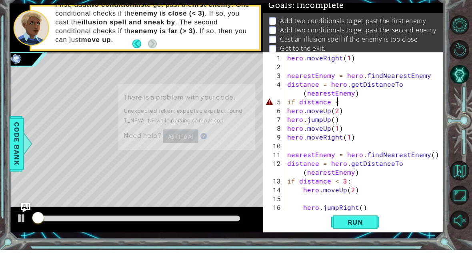
click at [369, 238] on button "Run" at bounding box center [355, 247] width 48 height 18
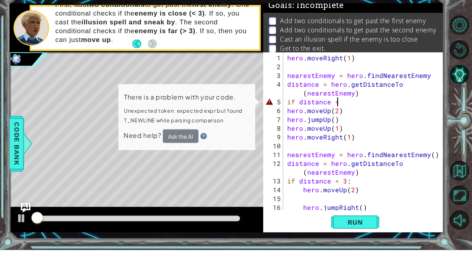
click at [370, 238] on button "Run" at bounding box center [355, 247] width 48 height 18
click at [370, 243] on span "Run" at bounding box center [356, 247] width 32 height 8
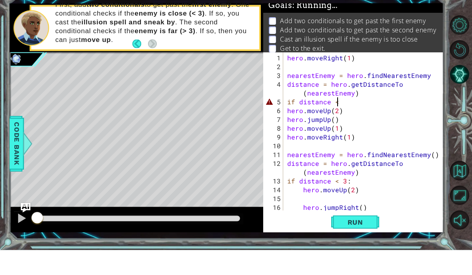
click at [370, 243] on span "Run" at bounding box center [356, 247] width 32 height 8
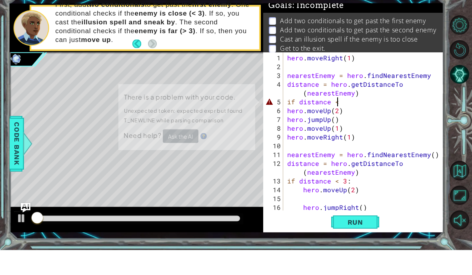
click at [371, 238] on button "Run" at bounding box center [355, 247] width 48 height 18
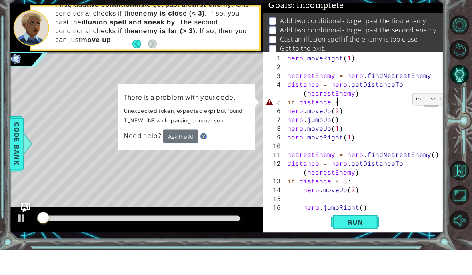
click at [368, 238] on button "Run" at bounding box center [355, 247] width 48 height 18
click at [367, 243] on span "Run" at bounding box center [356, 247] width 32 height 8
click at [390, 104] on div "hero . moveRight ( 1 ) nearestEnemy = hero . findNearestEnemy distance = hero .…" at bounding box center [366, 170] width 160 height 185
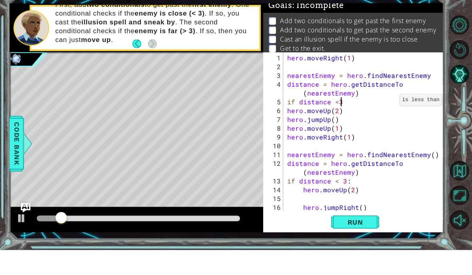
scroll to position [10, 18]
click at [400, 104] on div "hero . moveRight ( 1 ) nearestEnemy = hero . findNearestEnemy distance = hero .…" at bounding box center [366, 170] width 160 height 185
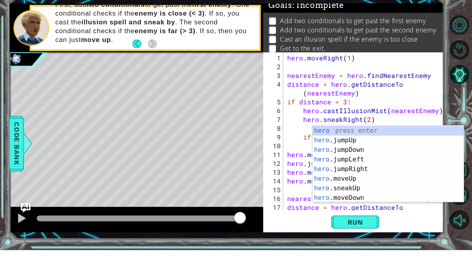
scroll to position [10, 26]
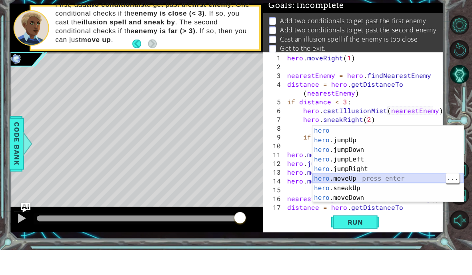
click at [401, 182] on div "hero press enter hero .jumpUp press enter hero .jumpDown press enter hero .jump…" at bounding box center [387, 199] width 151 height 96
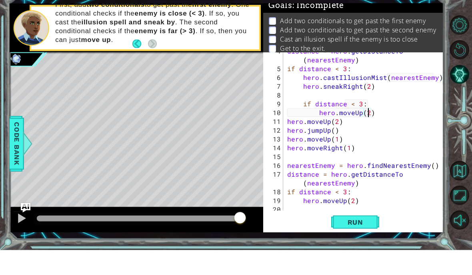
scroll to position [0, 0]
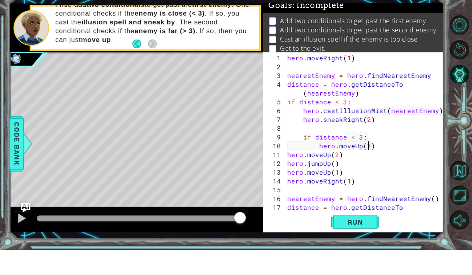
type textarea "abcde fg"
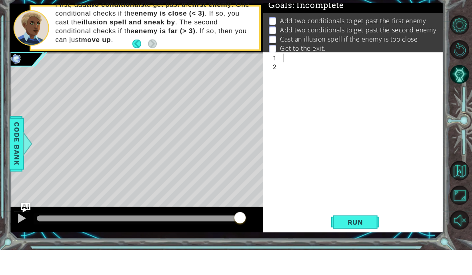
scroll to position [34, 0]
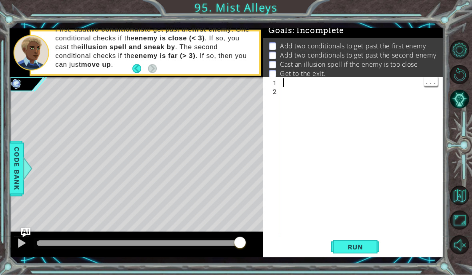
click at [338, 83] on div at bounding box center [364, 166] width 164 height 176
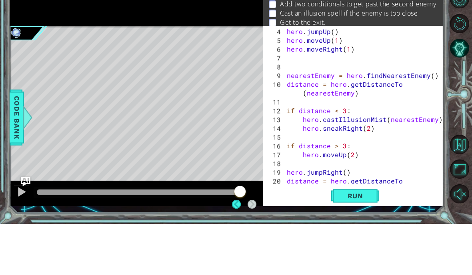
scroll to position [0, 0]
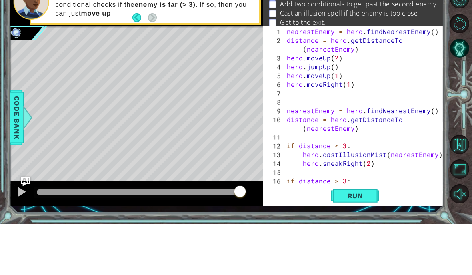
click at [364, 243] on span "Run" at bounding box center [356, 247] width 32 height 8
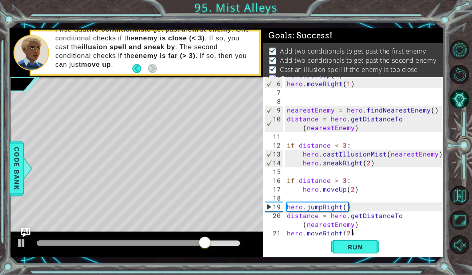
scroll to position [62, 0]
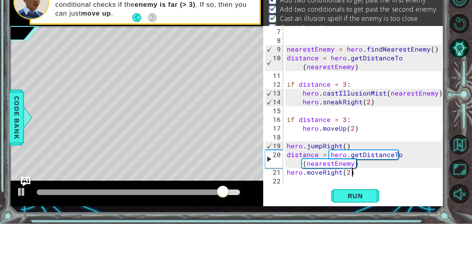
click at [239, 241] on div at bounding box center [139, 244] width 204 height 6
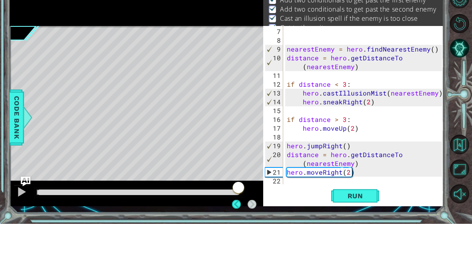
scroll to position [34, 0]
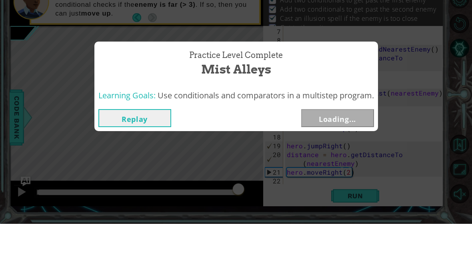
click at [239, 194] on div "Practice Level Complete Mist Alleys Learning Goals: Use conditionals and compar…" at bounding box center [236, 137] width 472 height 275
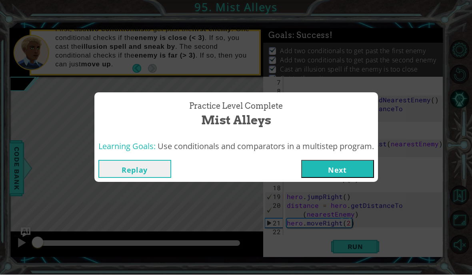
click at [333, 160] on button "Next" at bounding box center [337, 169] width 73 height 18
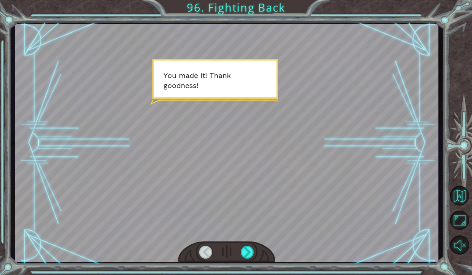
click at [254, 275] on html "Temporary Text Y o u m a d e i t ! T h a n k g o o d n e s s ! H o w d i d y o …" at bounding box center [236, 137] width 472 height 275
click at [252, 275] on html "Temporary Text Y o u m a d e i t ! T h a n k g o o d n e s s ! H o w d i d y o …" at bounding box center [236, 137] width 472 height 275
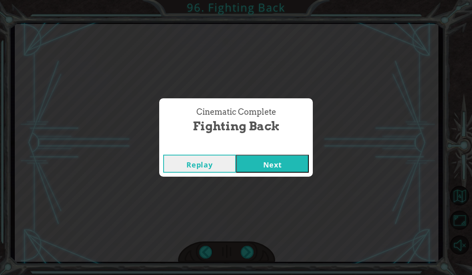
click at [266, 188] on div "Cinematic Complete Fighting Back Replay Next" at bounding box center [236, 137] width 472 height 275
click at [268, 198] on div "Cinematic Complete Fighting Back Replay Next" at bounding box center [236, 137] width 472 height 275
click at [278, 199] on div "Cinematic Complete Fighting Back Replay Next" at bounding box center [236, 137] width 472 height 275
click at [276, 201] on div "Cinematic Complete Fighting Back Replay Next" at bounding box center [236, 137] width 472 height 275
click at [261, 172] on button "Next" at bounding box center [272, 164] width 73 height 18
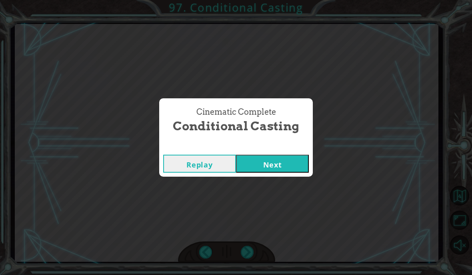
click at [263, 164] on button "Next" at bounding box center [272, 164] width 73 height 18
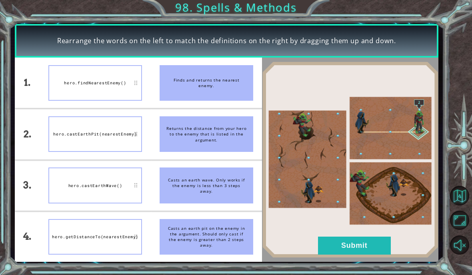
click at [344, 250] on button "Submit" at bounding box center [354, 246] width 73 height 18
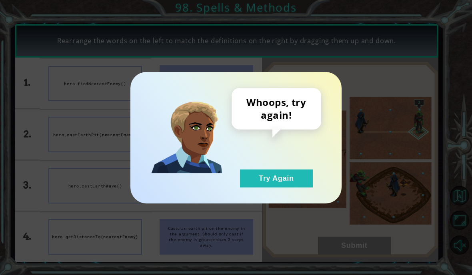
click at [254, 185] on button "Try Again" at bounding box center [276, 179] width 73 height 18
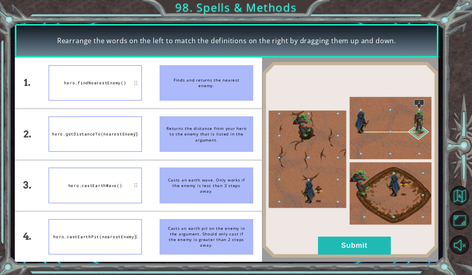
click at [336, 252] on button "Submit" at bounding box center [354, 246] width 73 height 18
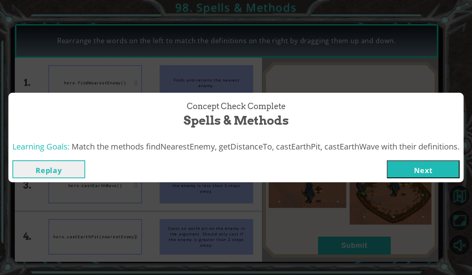
click at [406, 163] on button "Next" at bounding box center [423, 169] width 73 height 18
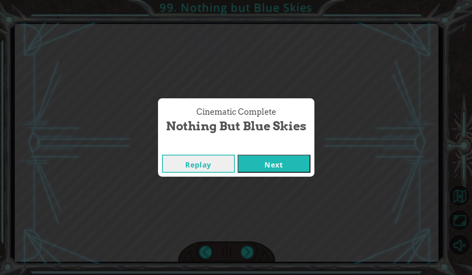
click at [259, 169] on button "Next" at bounding box center [274, 164] width 73 height 18
